Goal: Information Seeking & Learning: Learn about a topic

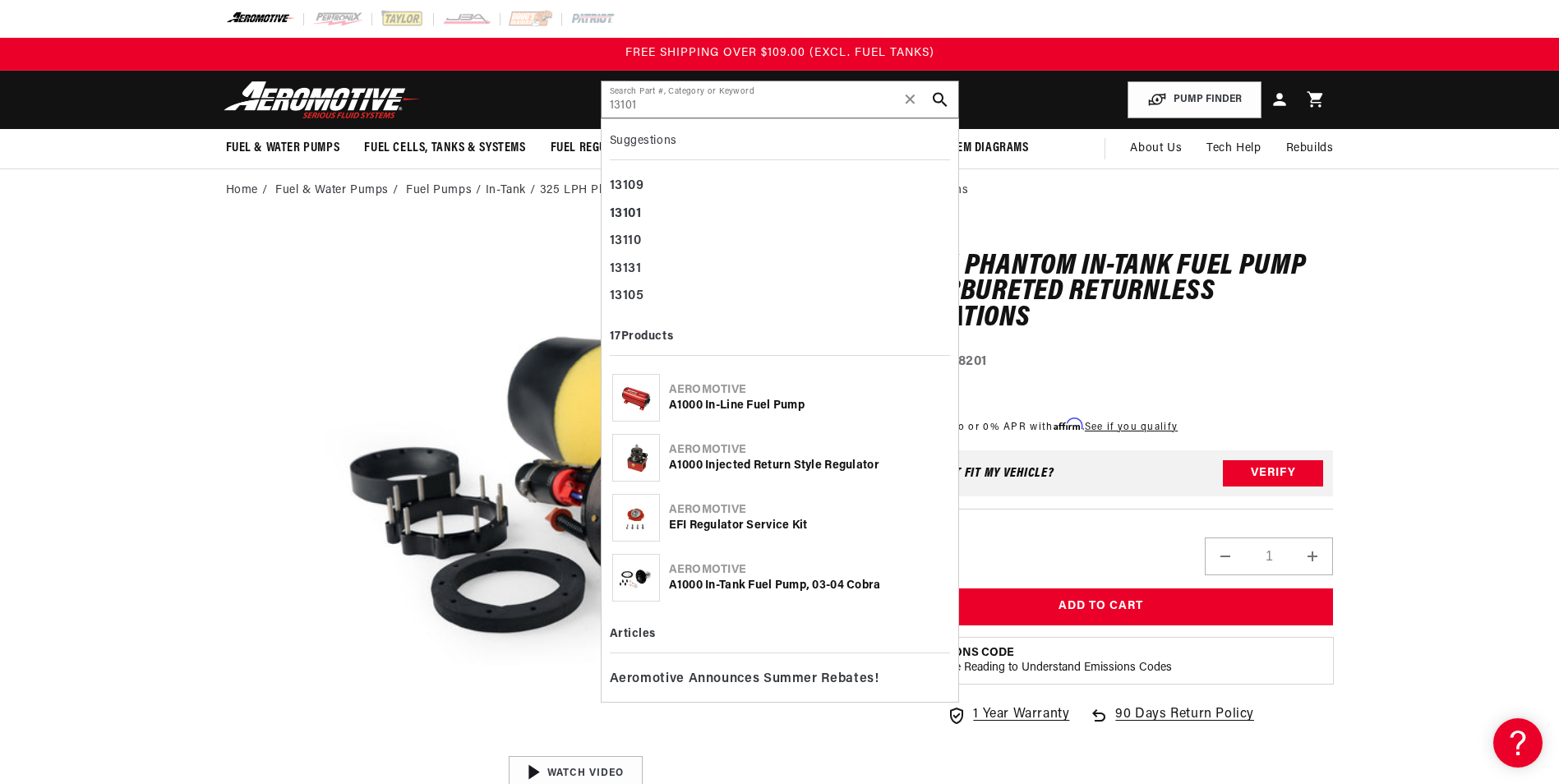
drag, startPoint x: 682, startPoint y: 108, endPoint x: 564, endPoint y: 106, distance: 118.0
click at [564, 106] on header "Fuel & Water Pumps Back In-Tank In-Line Fuel Pumps" at bounding box center [780, 99] width 1190 height 58
click at [686, 103] on input "13101" at bounding box center [780, 100] width 356 height 37
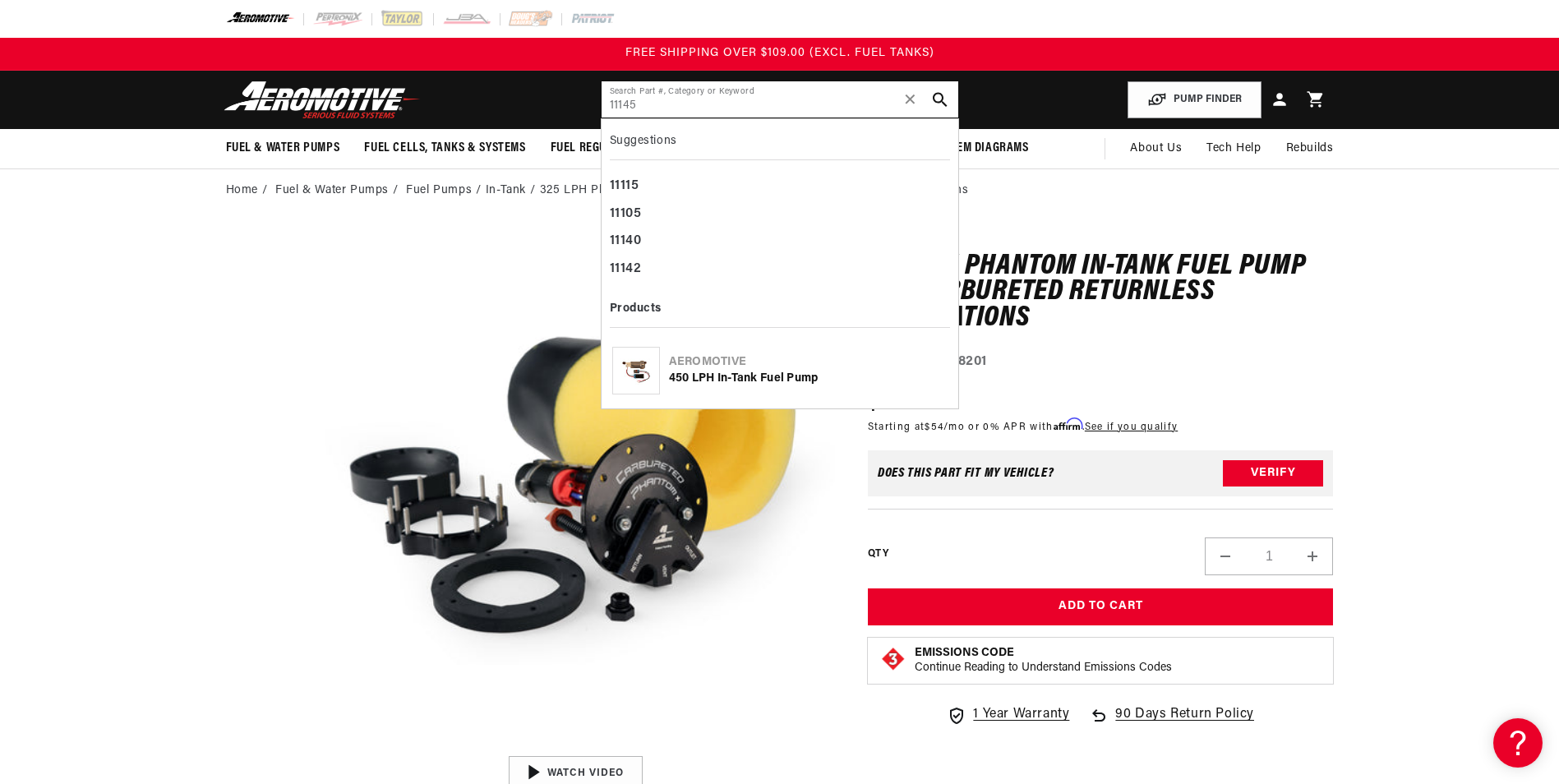
drag, startPoint x: 561, startPoint y: 106, endPoint x: 548, endPoint y: 103, distance: 13.3
click at [548, 103] on header "Fuel & Water Pumps Back In-Tank In-Line Fuel Pumps" at bounding box center [780, 99] width 1190 height 58
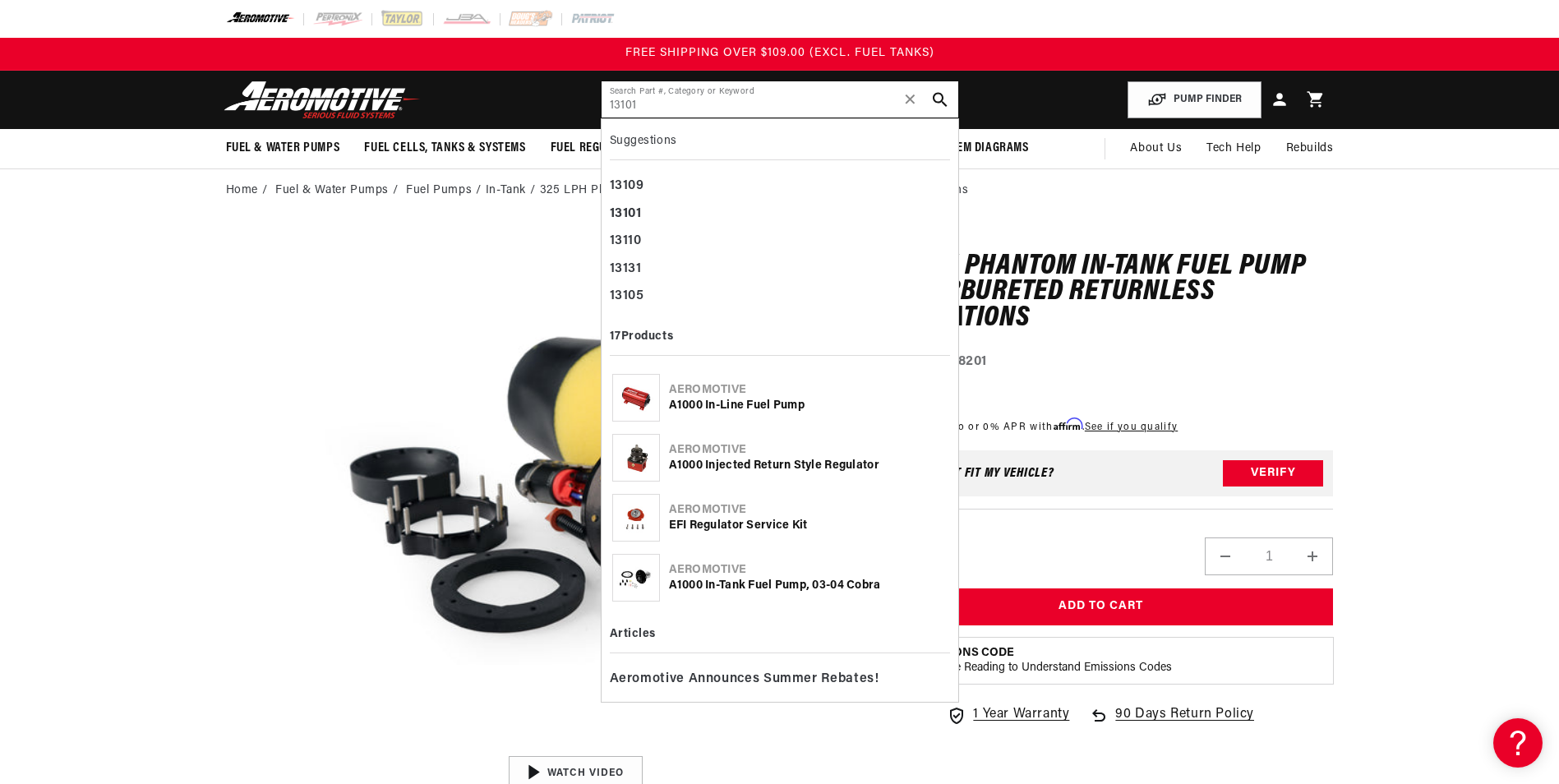
type input "13101"
click at [727, 471] on div "A1000 Injected return style Regulator" at bounding box center [808, 465] width 278 height 17
